Goal: Navigation & Orientation: Find specific page/section

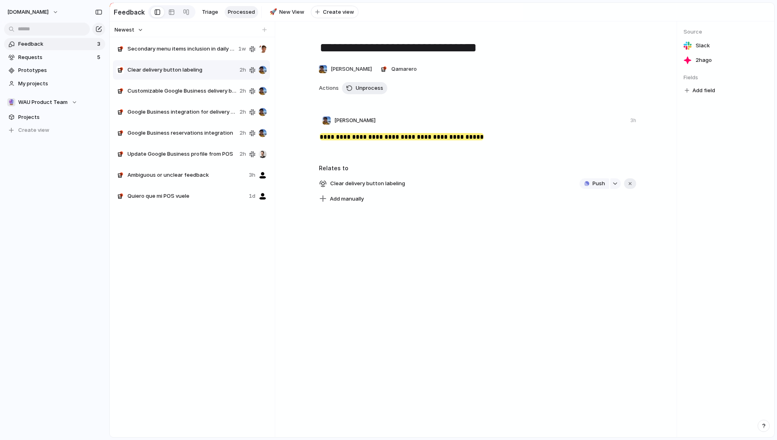
click at [183, 332] on div "Secondary menu items inclusion in daily product sales view 1w Clear delivery bu…" at bounding box center [192, 234] width 159 height 393
click at [245, 53] on span "1w" at bounding box center [242, 49] width 8 height 8
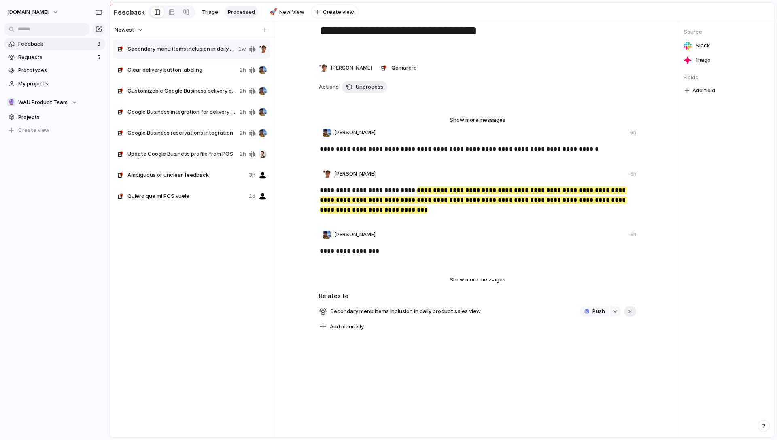
scroll to position [21, 0]
click at [471, 280] on span "Show more messages" at bounding box center [478, 280] width 56 height 8
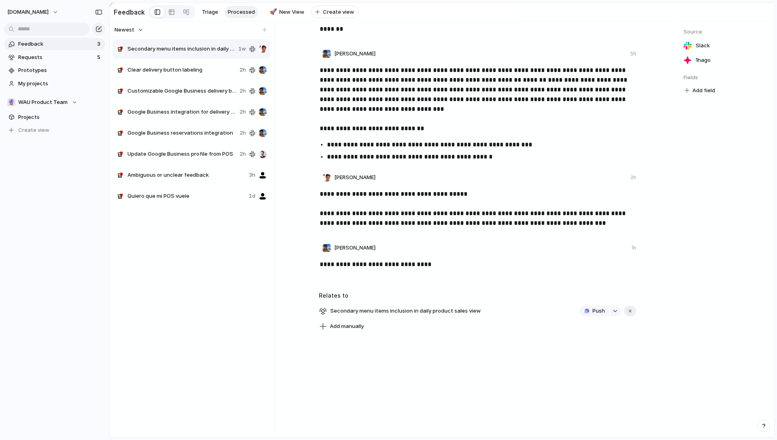
scroll to position [0, 0]
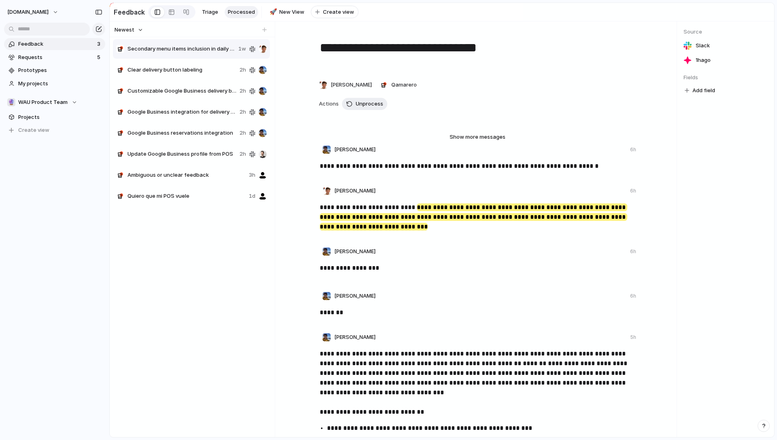
click at [183, 74] on span "Clear delivery button labeling" at bounding box center [181, 70] width 109 height 8
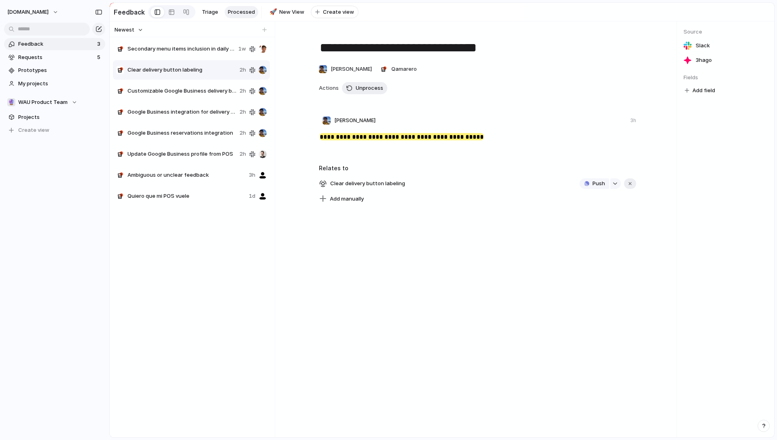
click at [242, 52] on span "1w" at bounding box center [242, 49] width 8 height 8
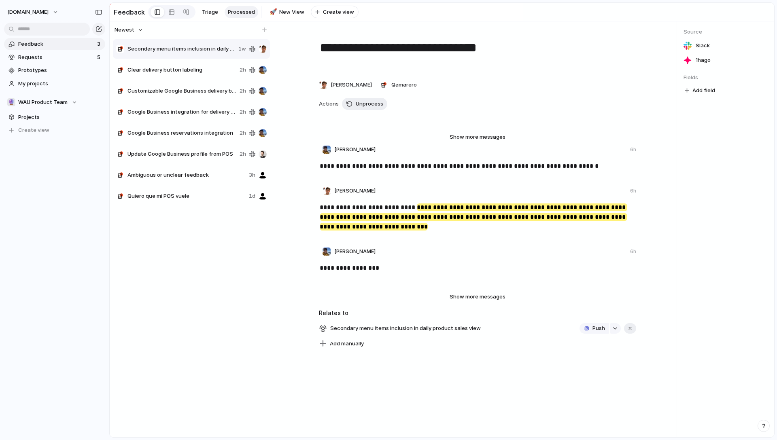
click at [119, 34] on span "Newest" at bounding box center [125, 30] width 20 height 8
click at [122, 32] on div "Newest Oldest" at bounding box center [388, 220] width 777 height 440
click at [122, 32] on span "Newest" at bounding box center [125, 30] width 20 height 8
click at [124, 45] on li "Newest" at bounding box center [138, 51] width 46 height 13
click at [29, 47] on span "Feedback" at bounding box center [56, 44] width 76 height 8
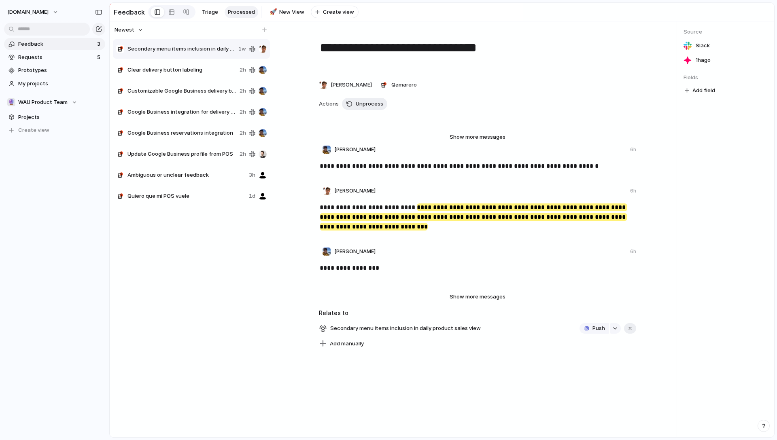
click at [30, 47] on span "Feedback" at bounding box center [56, 44] width 76 height 8
